Goal: Navigation & Orientation: Find specific page/section

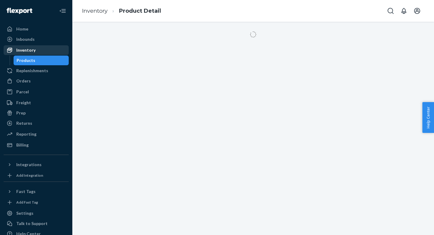
click at [52, 52] on div "Inventory" at bounding box center [36, 50] width 64 height 8
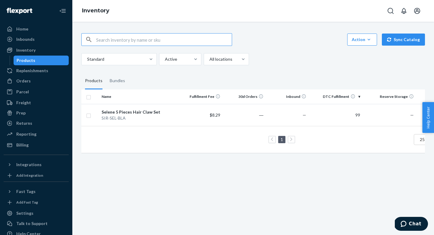
click at [183, 78] on fieldset "Products Bundles" at bounding box center [253, 80] width 344 height 17
